Goal: Transaction & Acquisition: Purchase product/service

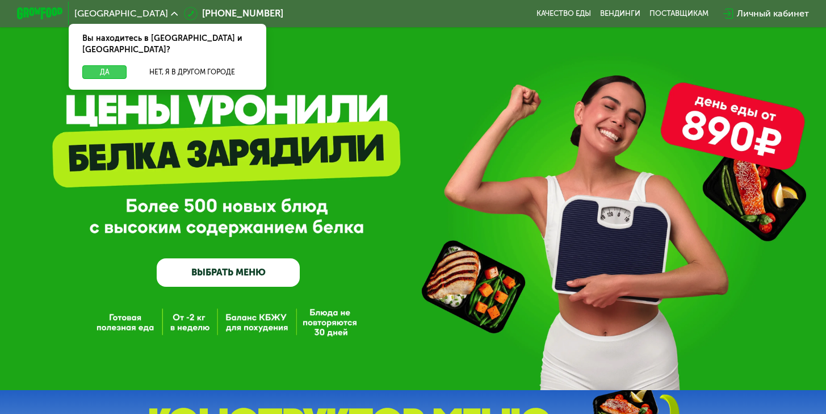
click at [91, 65] on button "Да" at bounding box center [104, 72] width 44 height 14
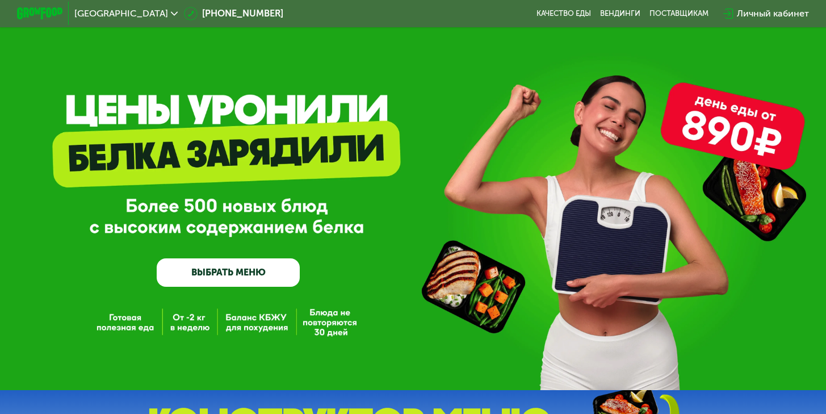
scroll to position [7, 0]
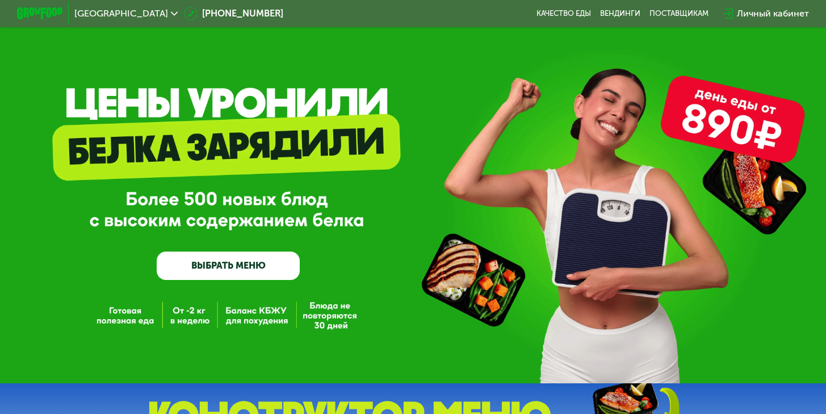
click at [211, 272] on link "ВЫБРАТЬ МЕНЮ" at bounding box center [228, 266] width 143 height 29
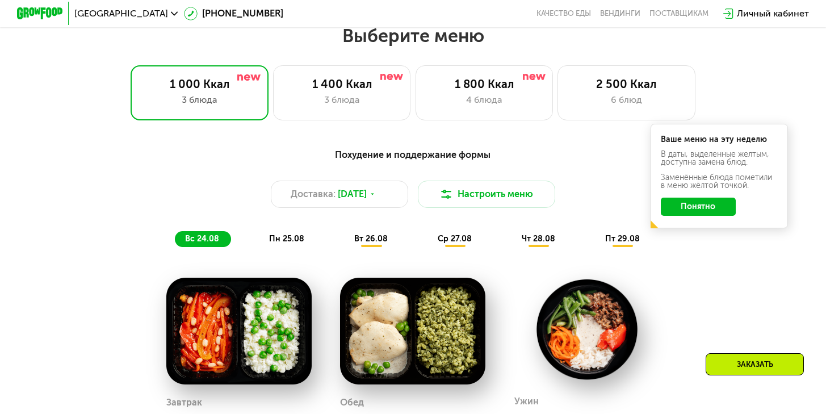
scroll to position [492, 0]
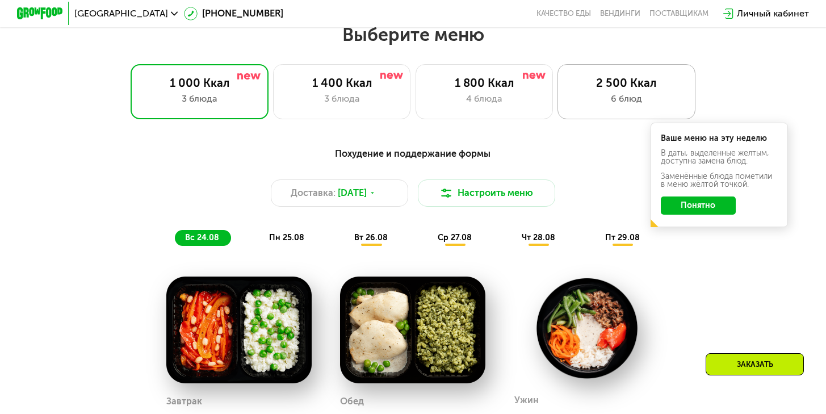
click at [610, 106] on div "6 блюд" at bounding box center [626, 99] width 114 height 14
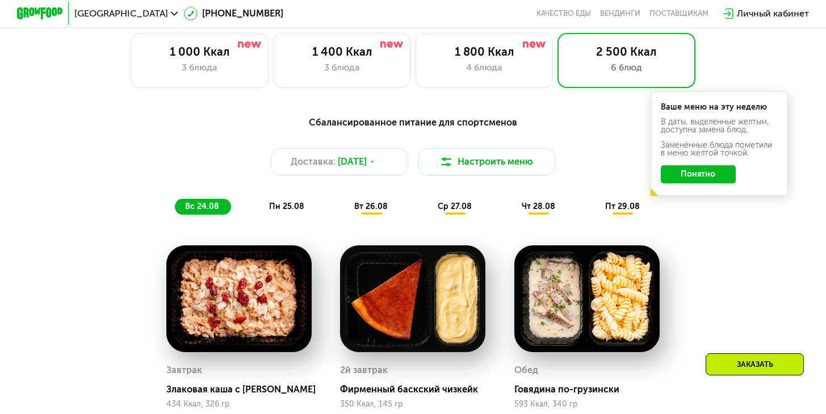
scroll to position [531, 0]
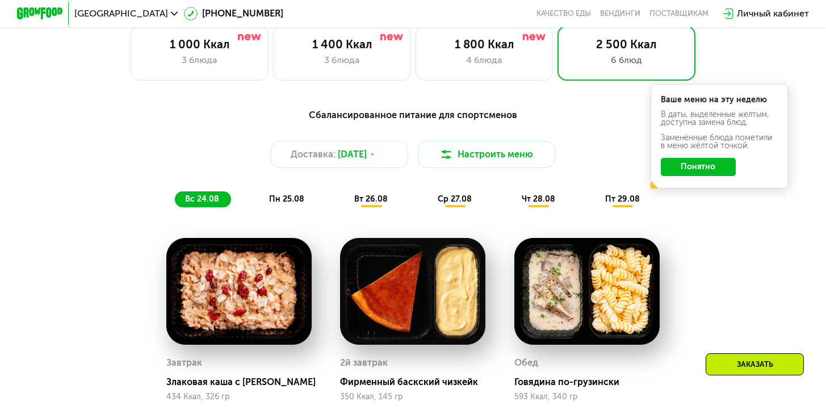
click at [714, 174] on button "Понятно" at bounding box center [698, 167] width 75 height 18
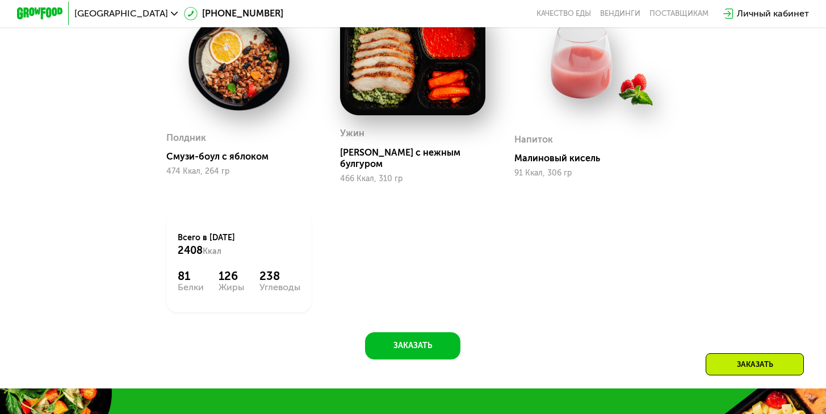
scroll to position [994, 0]
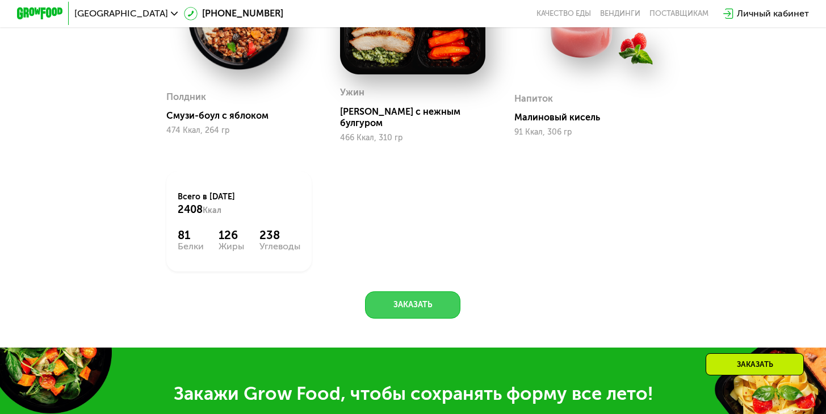
click at [417, 299] on button "Заказать" at bounding box center [412, 305] width 95 height 28
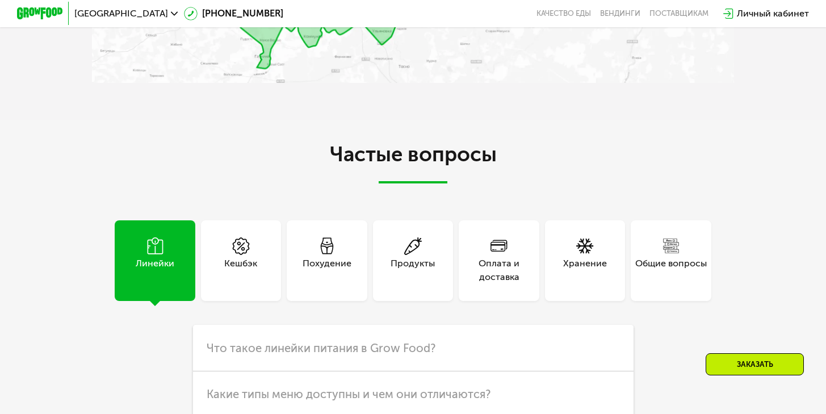
scroll to position [2851, 0]
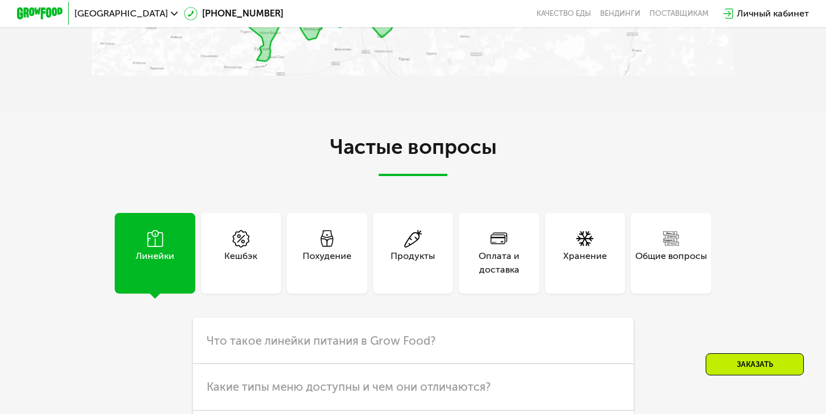
click at [517, 277] on div "Оплата и доставка" at bounding box center [499, 263] width 80 height 28
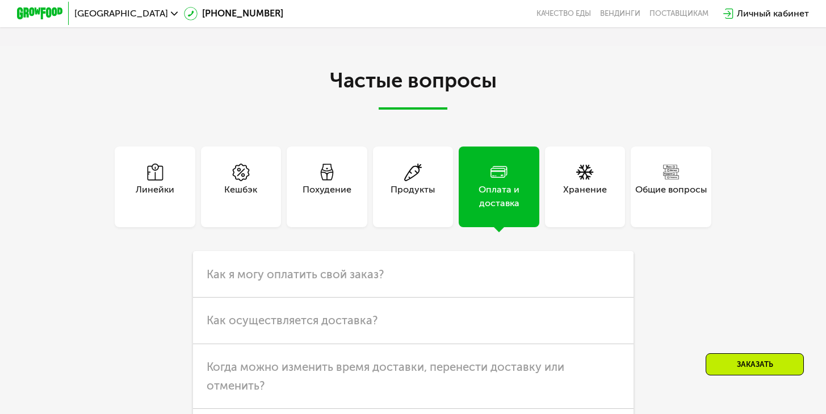
scroll to position [2960, 0]
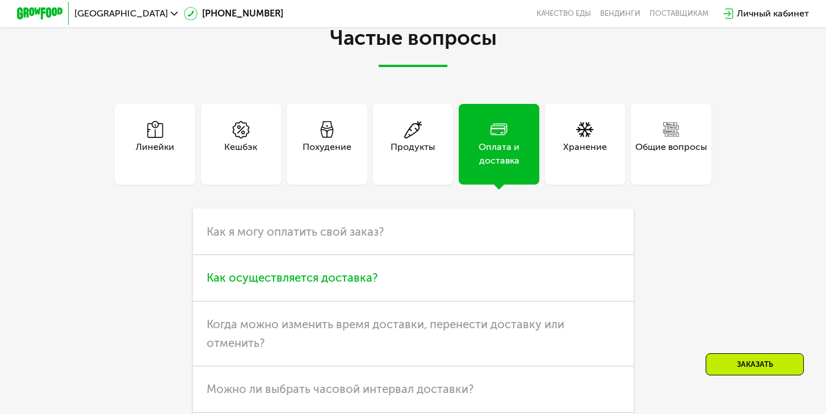
click at [411, 277] on h3 "Как осуществляется доставка?" at bounding box center [413, 278] width 441 height 47
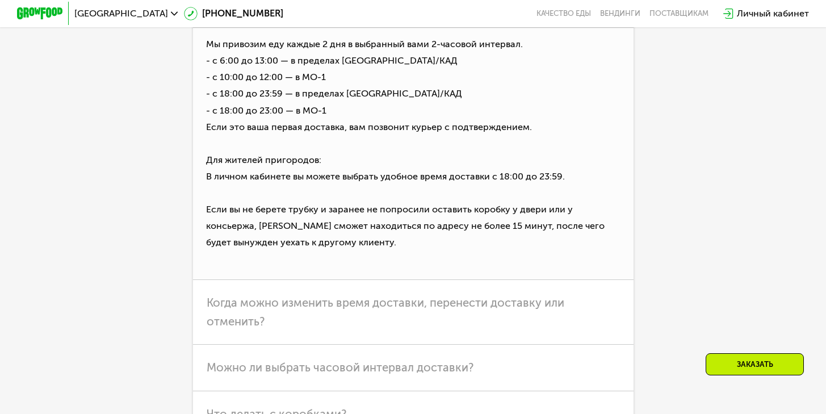
scroll to position [3256, 0]
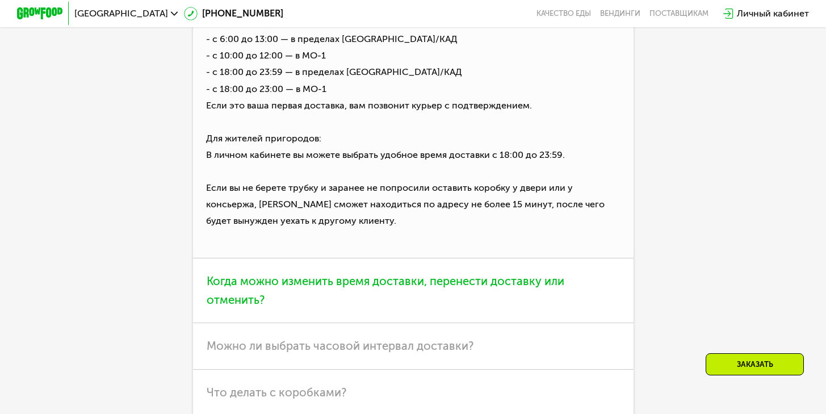
click at [413, 297] on span "Когда можно изменить время доставки, перенести доставку или отменить?" at bounding box center [386, 290] width 358 height 32
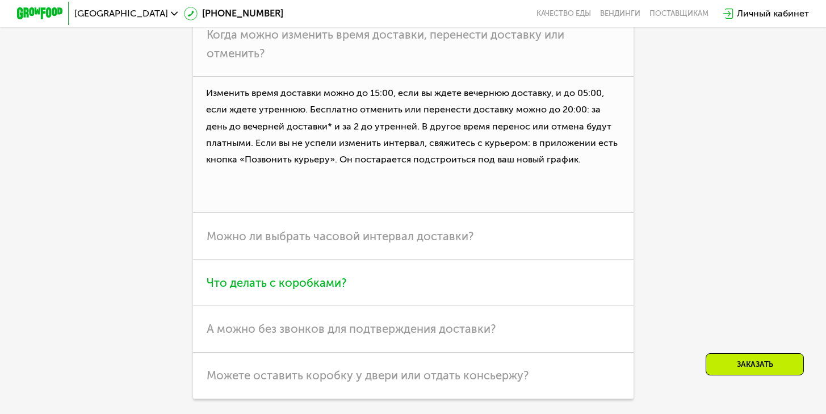
scroll to position [3281, 0]
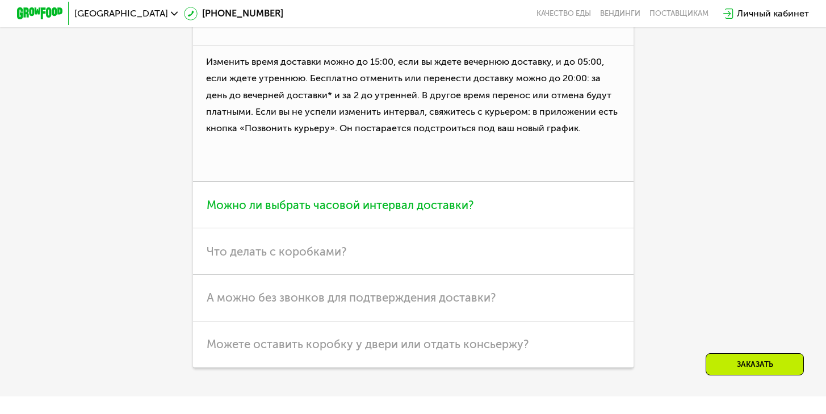
click at [422, 228] on h3 "Можно ли выбрать часовой интервал доставки?" at bounding box center [413, 205] width 441 height 47
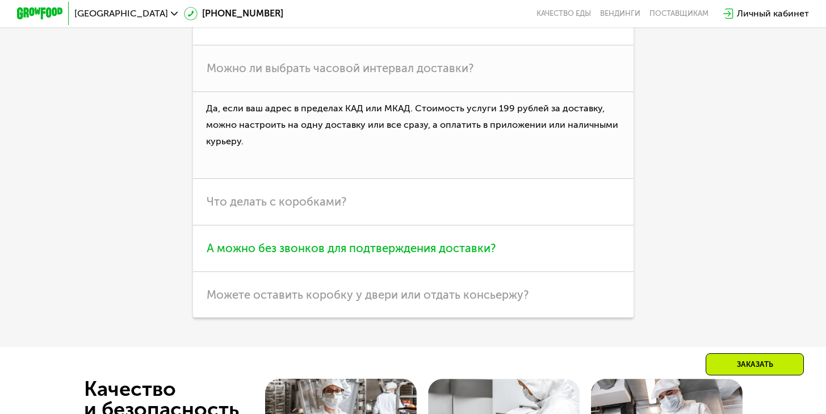
click at [419, 247] on h3 "А можно без звонков для подтверждения доставки?" at bounding box center [413, 248] width 441 height 47
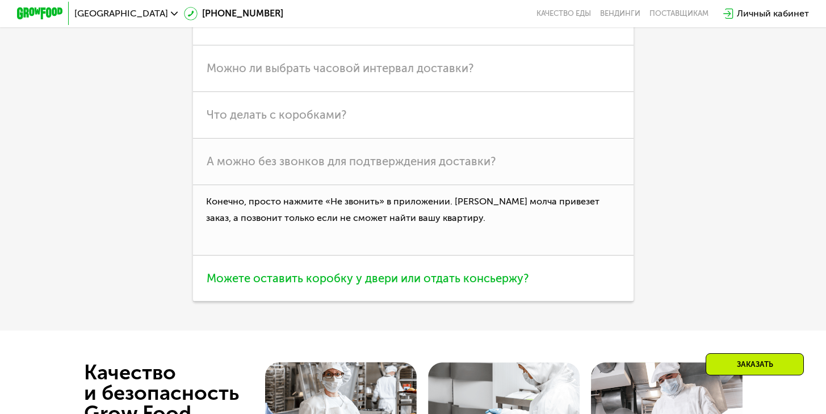
click at [417, 288] on h3 "Можете оставить коробку у двери или отдать консьержу?" at bounding box center [413, 279] width 441 height 47
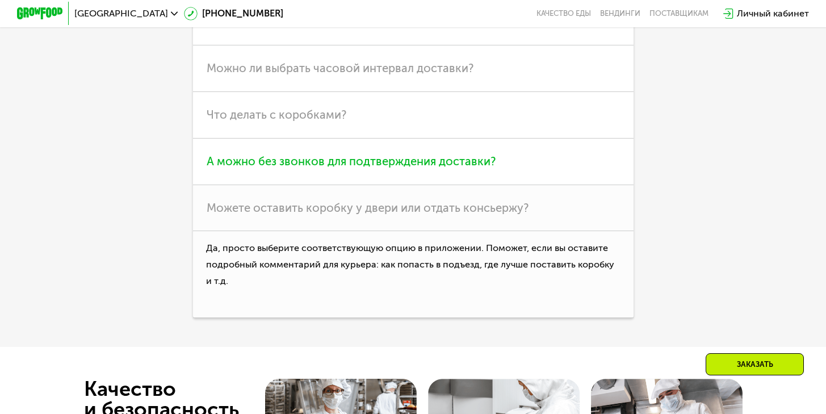
click at [434, 185] on h3 "А можно без звонков для подтверждения доставки?" at bounding box center [413, 162] width 441 height 47
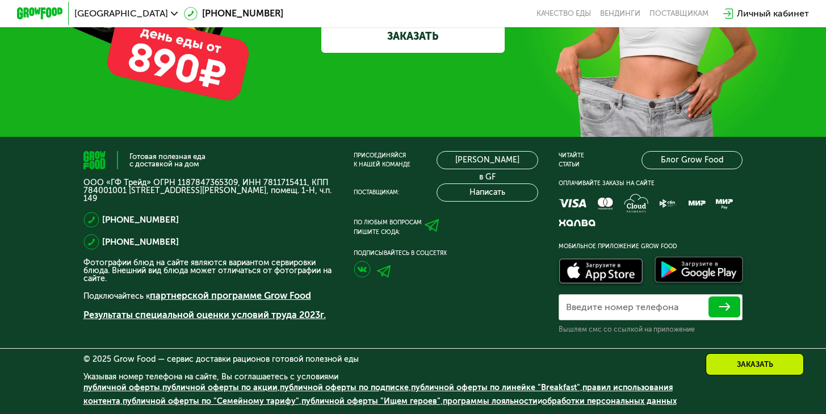
scroll to position [3951, 0]
